Goal: Task Accomplishment & Management: Use online tool/utility

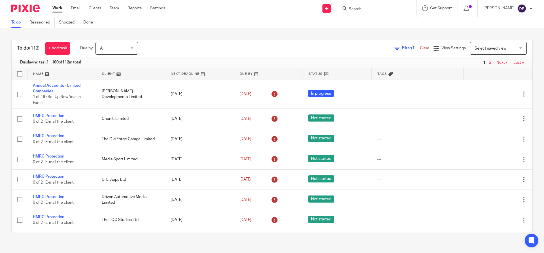
click at [368, 6] on form at bounding box center [378, 8] width 60 height 7
click at [369, 9] on input "Search" at bounding box center [373, 9] width 51 height 5
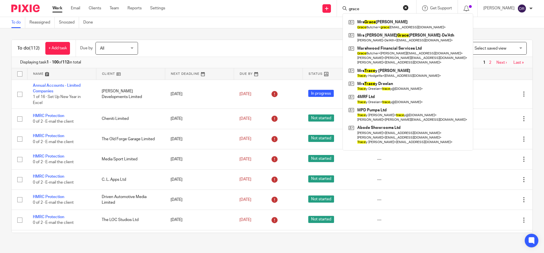
type input "grace"
click button "submit" at bounding box center [0, 0] width 0 height 0
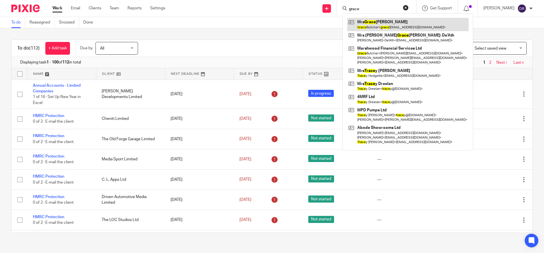
click at [391, 24] on link at bounding box center [408, 24] width 122 height 13
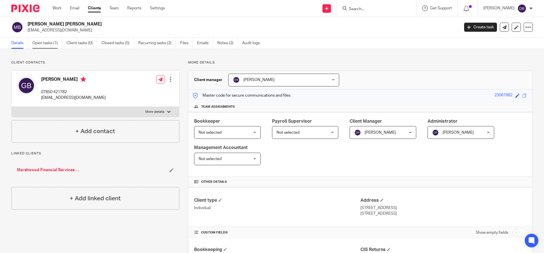
click at [48, 43] on link "Open tasks (1)" at bounding box center [47, 43] width 30 height 11
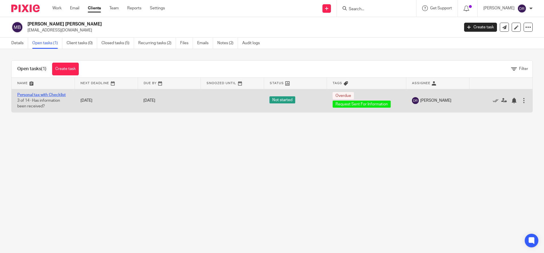
click at [55, 95] on link "Personal tax with Checklist" at bounding box center [41, 95] width 48 height 4
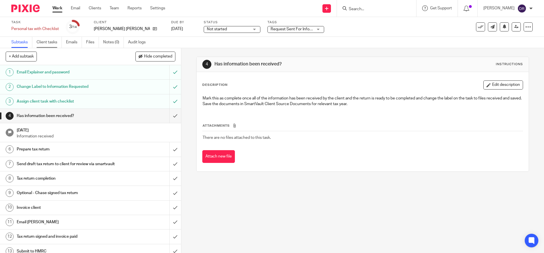
click at [51, 42] on link "Client tasks" at bounding box center [49, 42] width 25 height 11
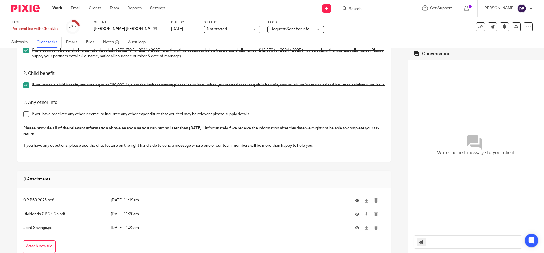
scroll to position [761, 0]
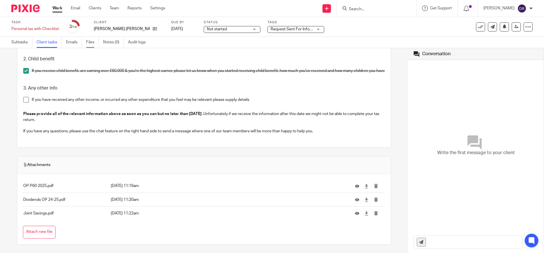
click at [89, 41] on link "Files" at bounding box center [92, 42] width 13 height 11
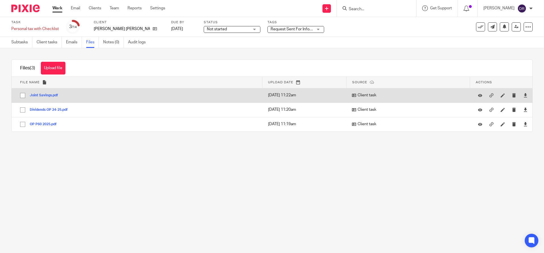
click at [23, 95] on input "checkbox" at bounding box center [22, 95] width 11 height 11
checkbox input "true"
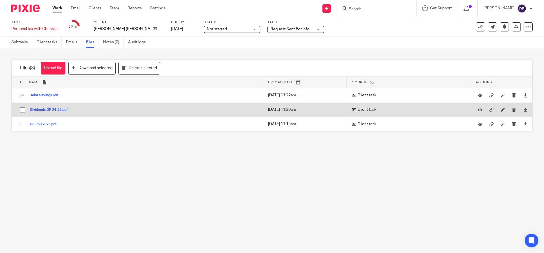
click at [24, 109] on input "checkbox" at bounding box center [22, 110] width 11 height 11
checkbox input "true"
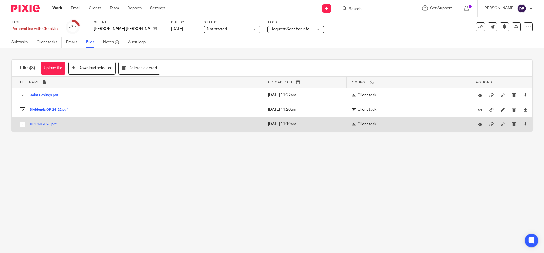
click at [22, 123] on input "checkbox" at bounding box center [22, 124] width 11 height 11
checkbox input "true"
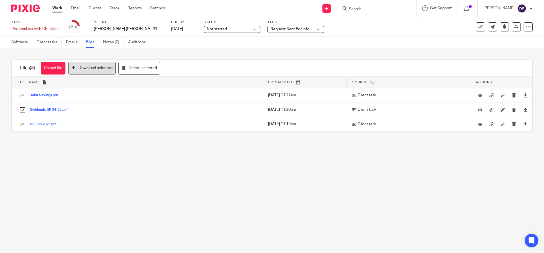
click at [99, 66] on button "Download selected" at bounding box center [91, 68] width 47 height 13
click at [368, 11] on input "Search" at bounding box center [373, 9] width 51 height 5
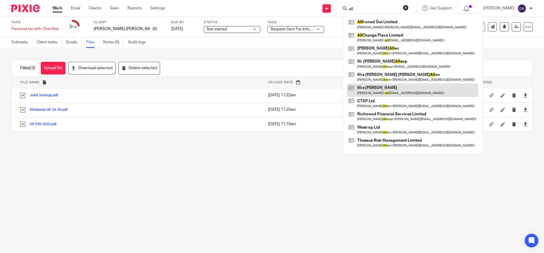
type input "all"
click at [392, 86] on link at bounding box center [412, 90] width 131 height 13
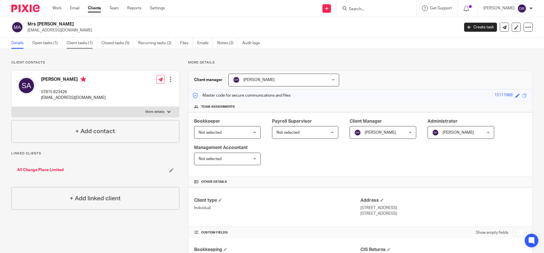
click at [76, 44] on link "Client tasks (1)" at bounding box center [82, 43] width 31 height 11
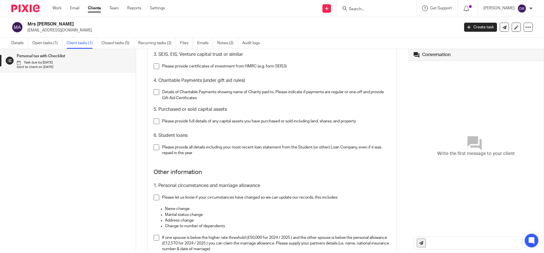
scroll to position [793, 0]
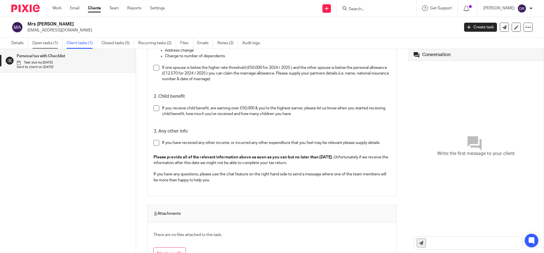
click at [46, 43] on link "Open tasks (1)" at bounding box center [47, 43] width 30 height 11
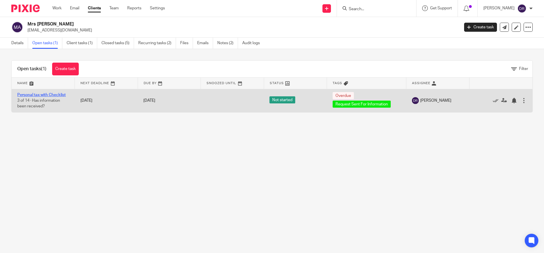
click at [50, 97] on link "Personal tax with Checklist" at bounding box center [41, 95] width 48 height 4
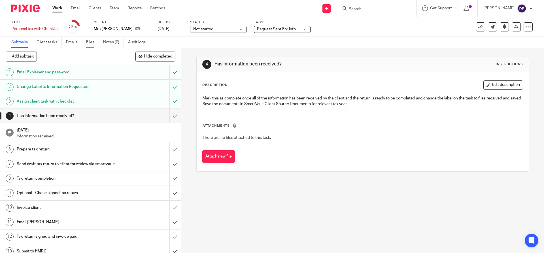
click at [90, 42] on link "Files" at bounding box center [92, 42] width 13 height 11
